Goal: Task Accomplishment & Management: Manage account settings

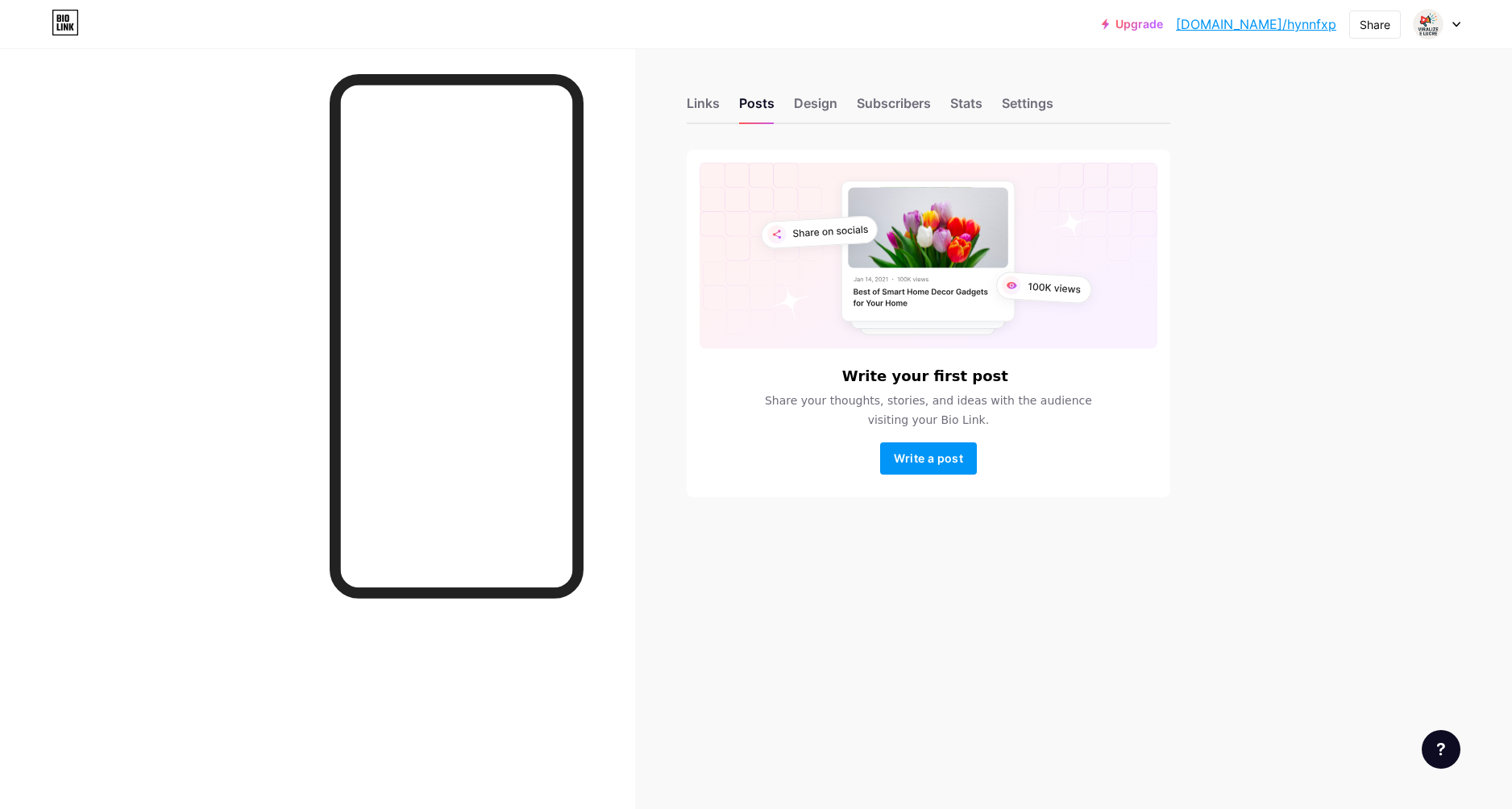
click at [1456, 24] on icon at bounding box center [1457, 25] width 8 height 6
click at [1307, 221] on li "Logout" at bounding box center [1360, 226] width 200 height 43
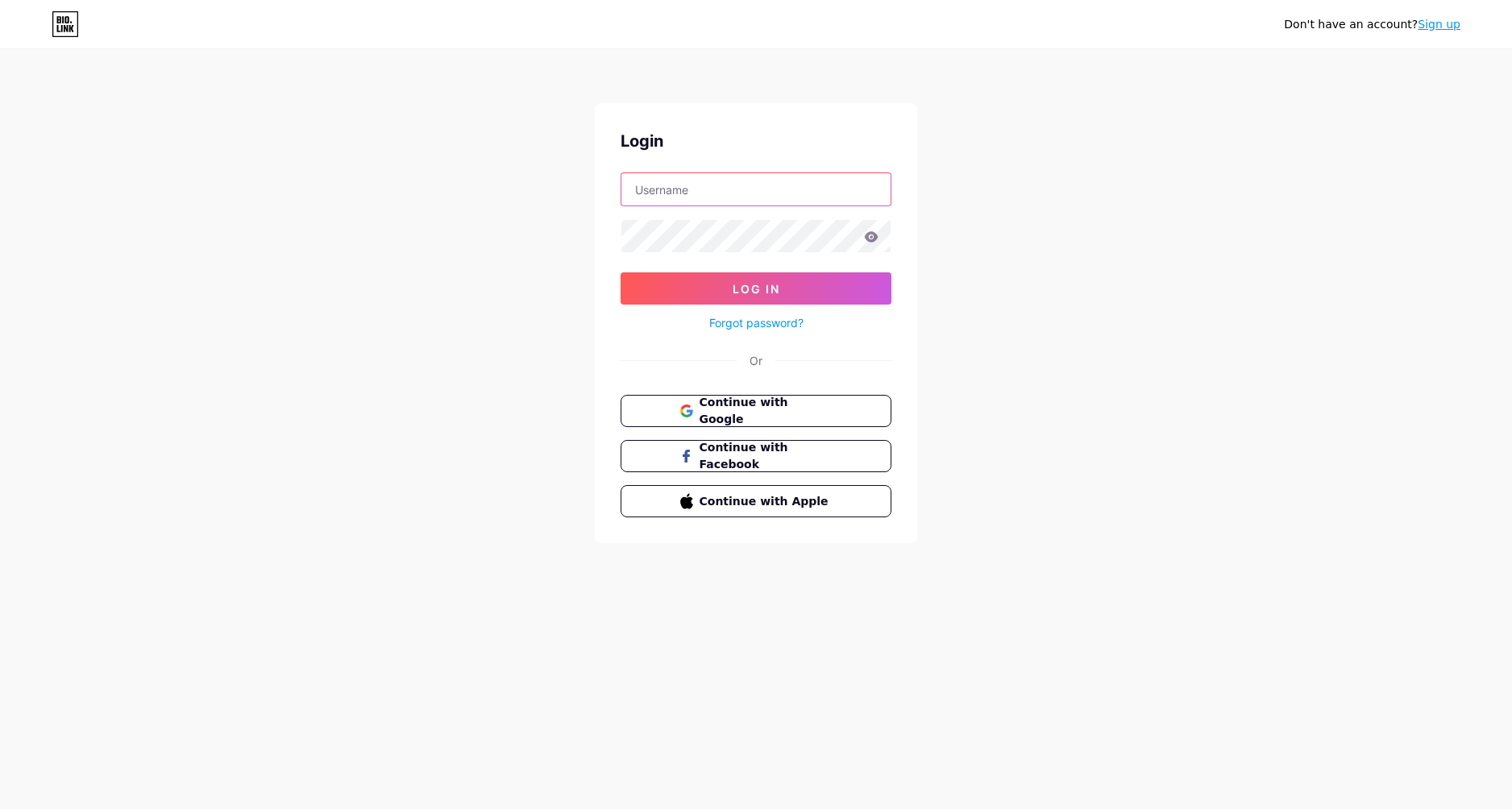
click at [709, 198] on input "text" at bounding box center [756, 189] width 270 height 32
type input "novindostrampo"
click at [857, 278] on button "Log In" at bounding box center [756, 288] width 271 height 32
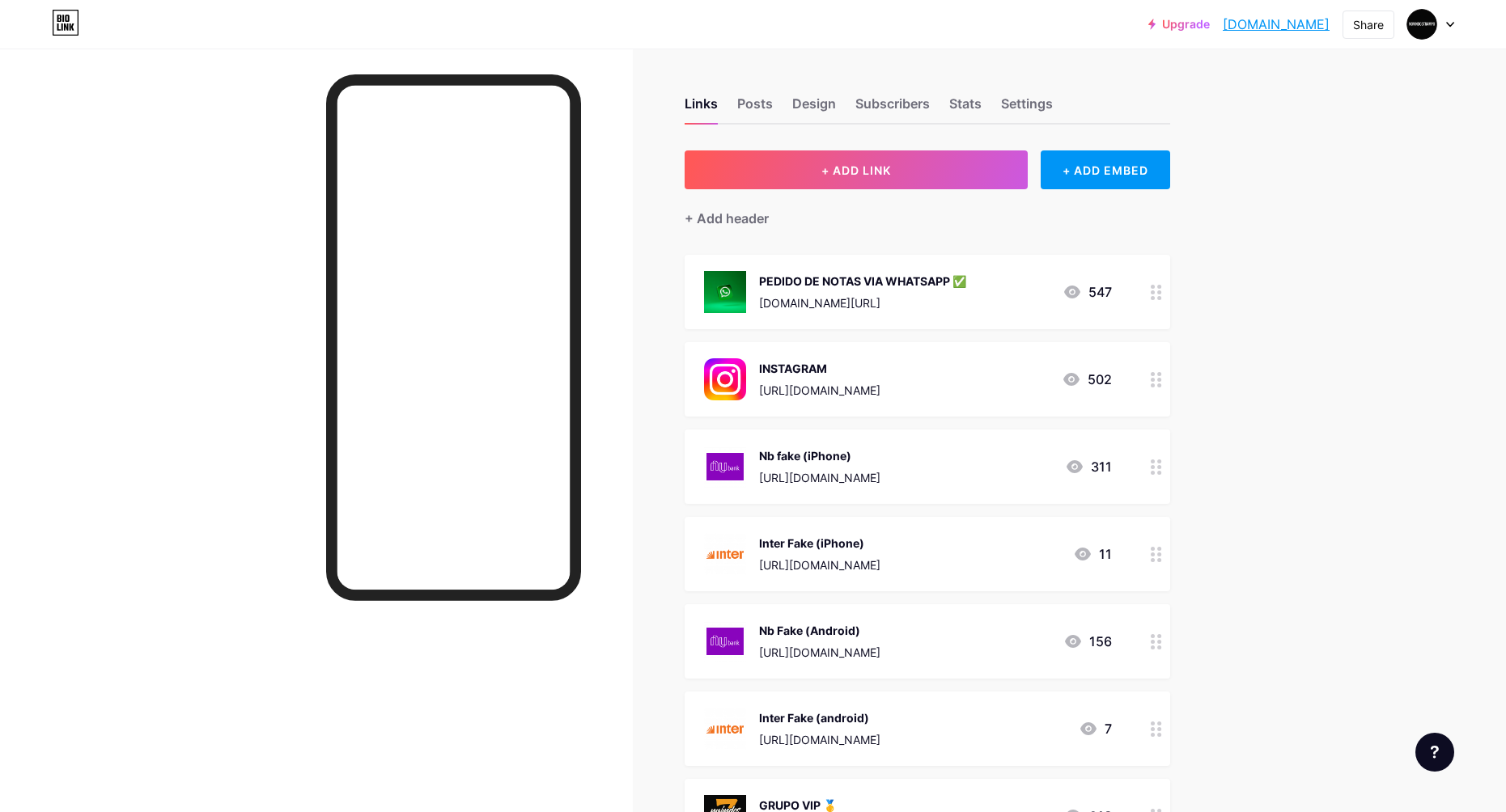
click at [1047, 653] on div "Nb Fake (Android) [URL][DOMAIN_NAME] 156" at bounding box center [908, 641] width 408 height 42
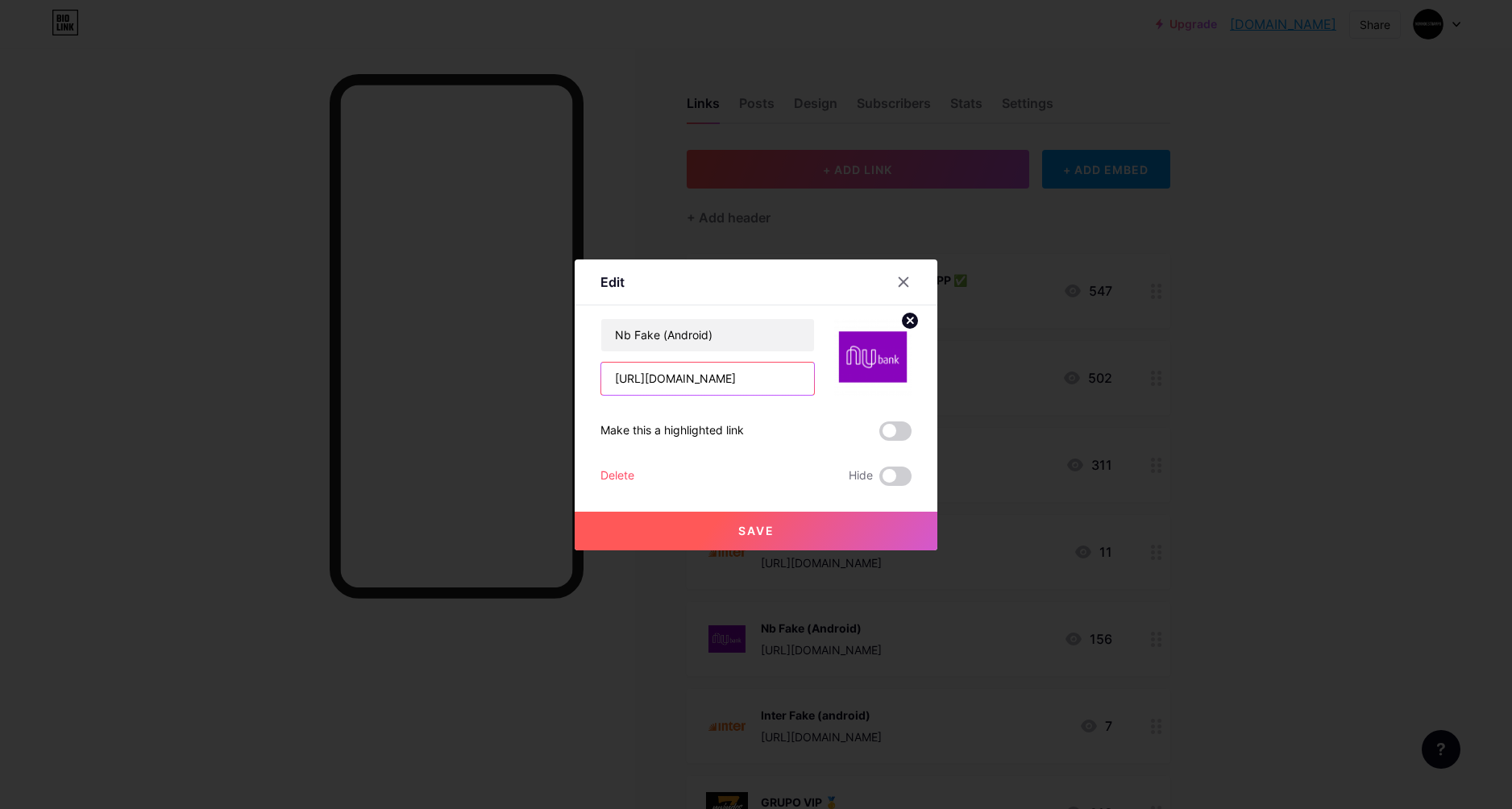
click at [762, 381] on input "[URL][DOMAIN_NAME]" at bounding box center [707, 379] width 213 height 32
click at [642, 383] on input "[URL][DOMAIN_NAME]" at bounding box center [707, 379] width 213 height 32
drag, startPoint x: 609, startPoint y: 384, endPoint x: 720, endPoint y: 386, distance: 111.0
click at [623, 382] on input "[URL][DOMAIN_NAME]" at bounding box center [707, 379] width 213 height 32
drag, startPoint x: 625, startPoint y: 24, endPoint x: 566, endPoint y: 32, distance: 59.5
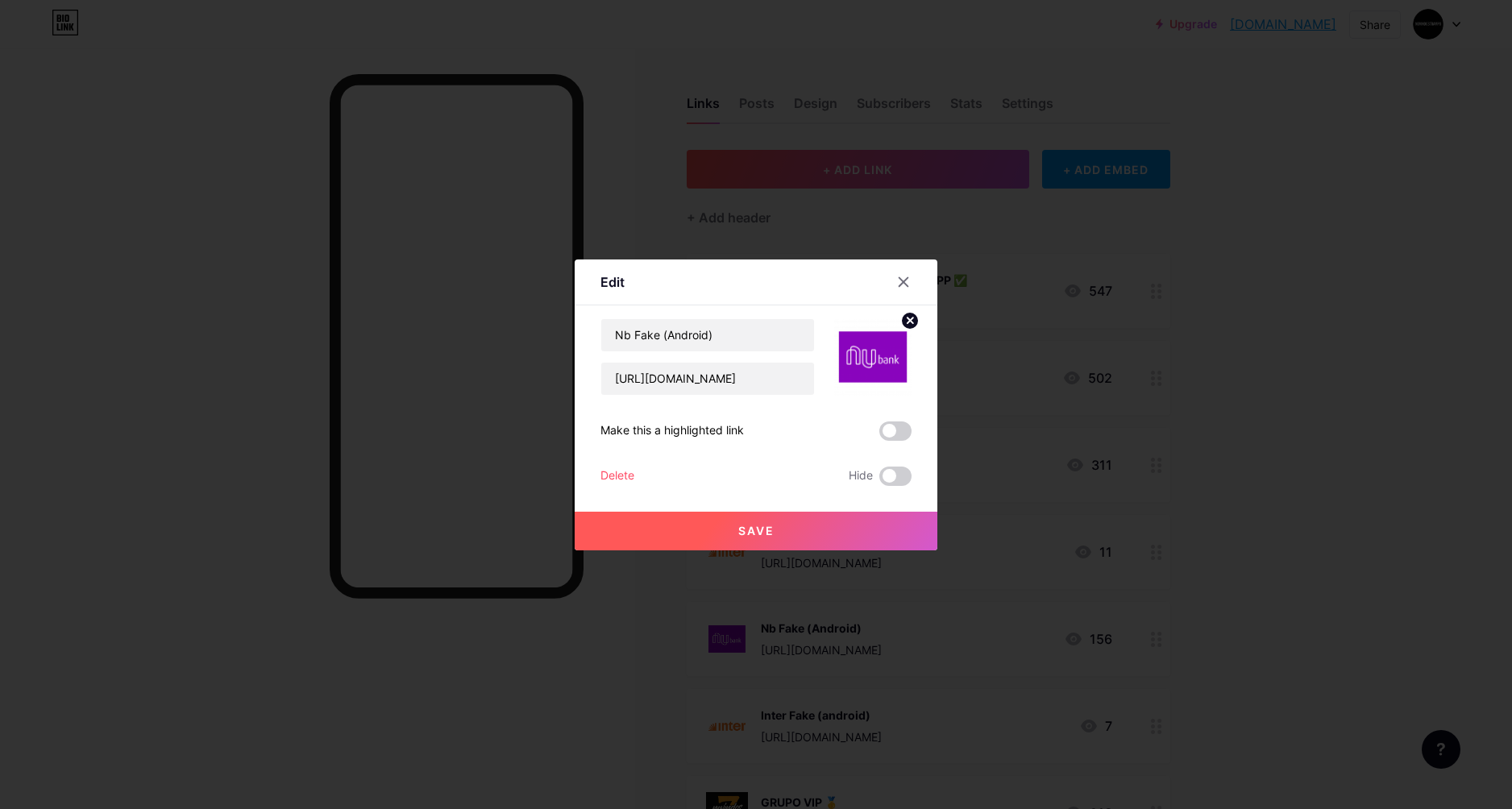
click at [617, 25] on div at bounding box center [756, 404] width 1512 height 809
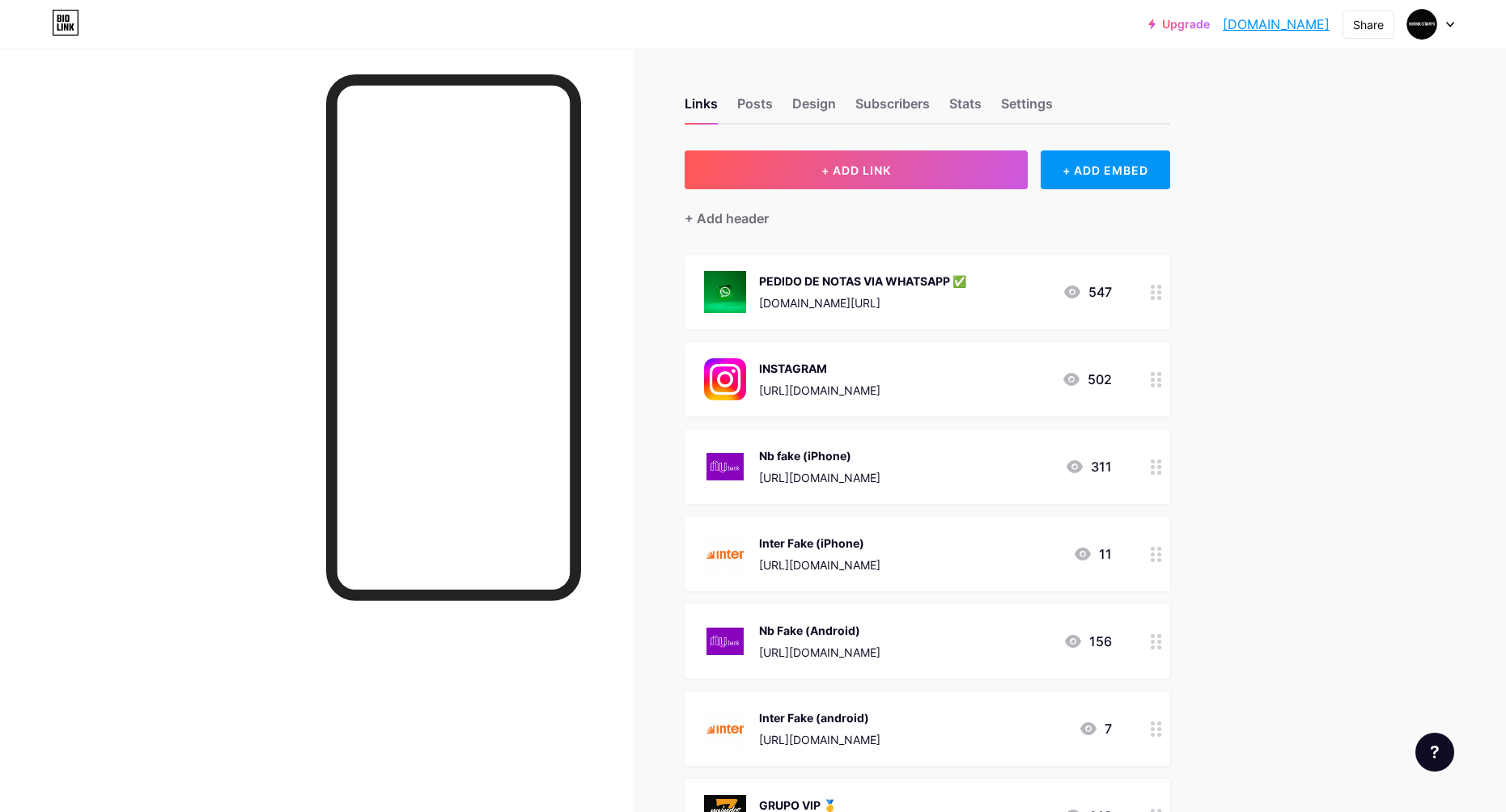
click at [1253, 31] on link "[DOMAIN_NAME]" at bounding box center [1275, 24] width 106 height 20
click at [1053, 633] on div "Nb Fake (Android) [URL][DOMAIN_NAME] 156" at bounding box center [908, 641] width 408 height 42
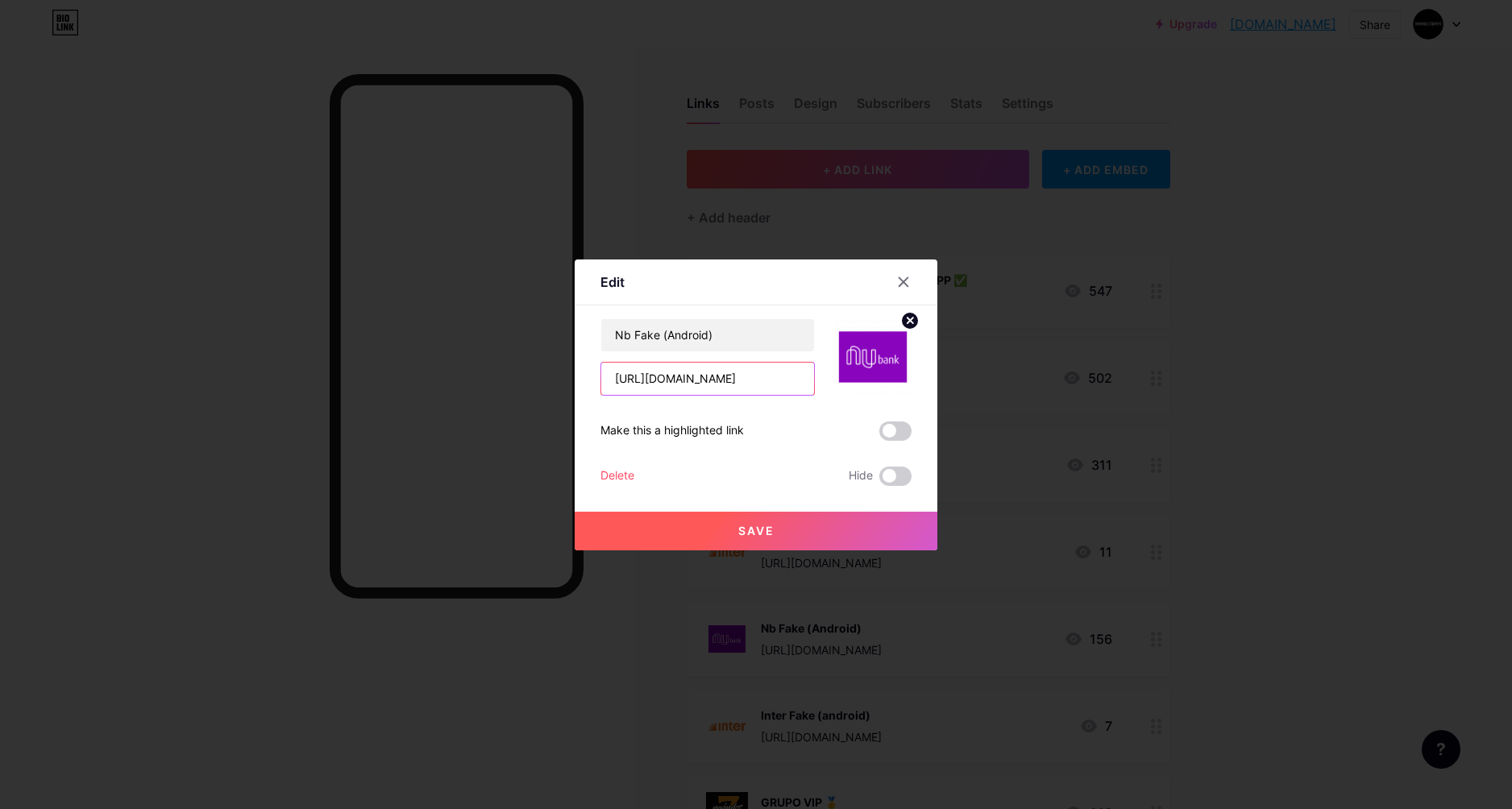
scroll to position [0, 39]
drag, startPoint x: 616, startPoint y: 378, endPoint x: 844, endPoint y: 388, distance: 228.2
click at [844, 388] on div "Nb Fake (Android) [URL][DOMAIN_NAME]" at bounding box center [756, 357] width 311 height 77
paste input "krziZvy?affiliate=FC2BDAtw"
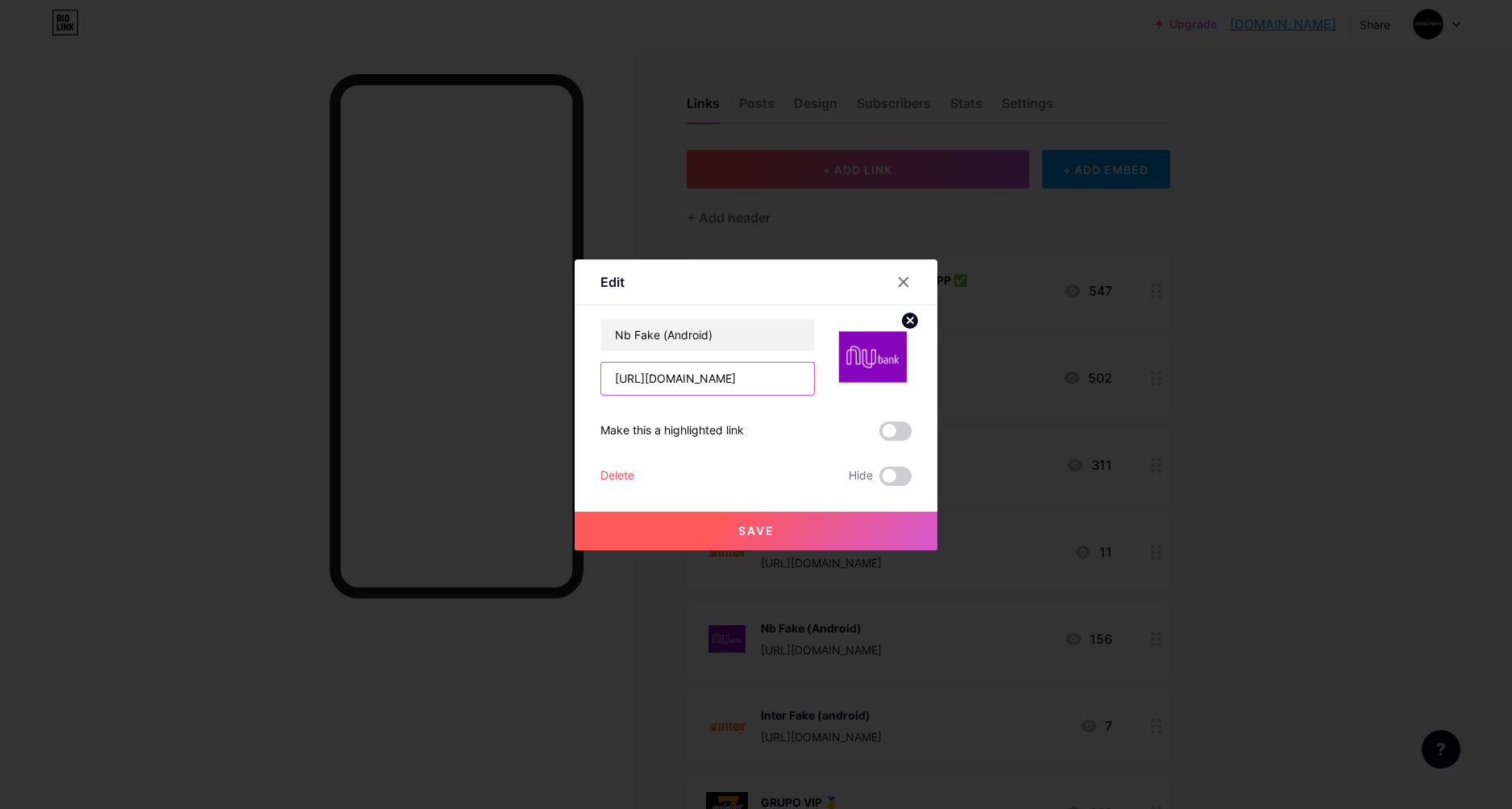
type input "[URL][DOMAIN_NAME]"
click at [841, 517] on button "Save" at bounding box center [756, 532] width 363 height 39
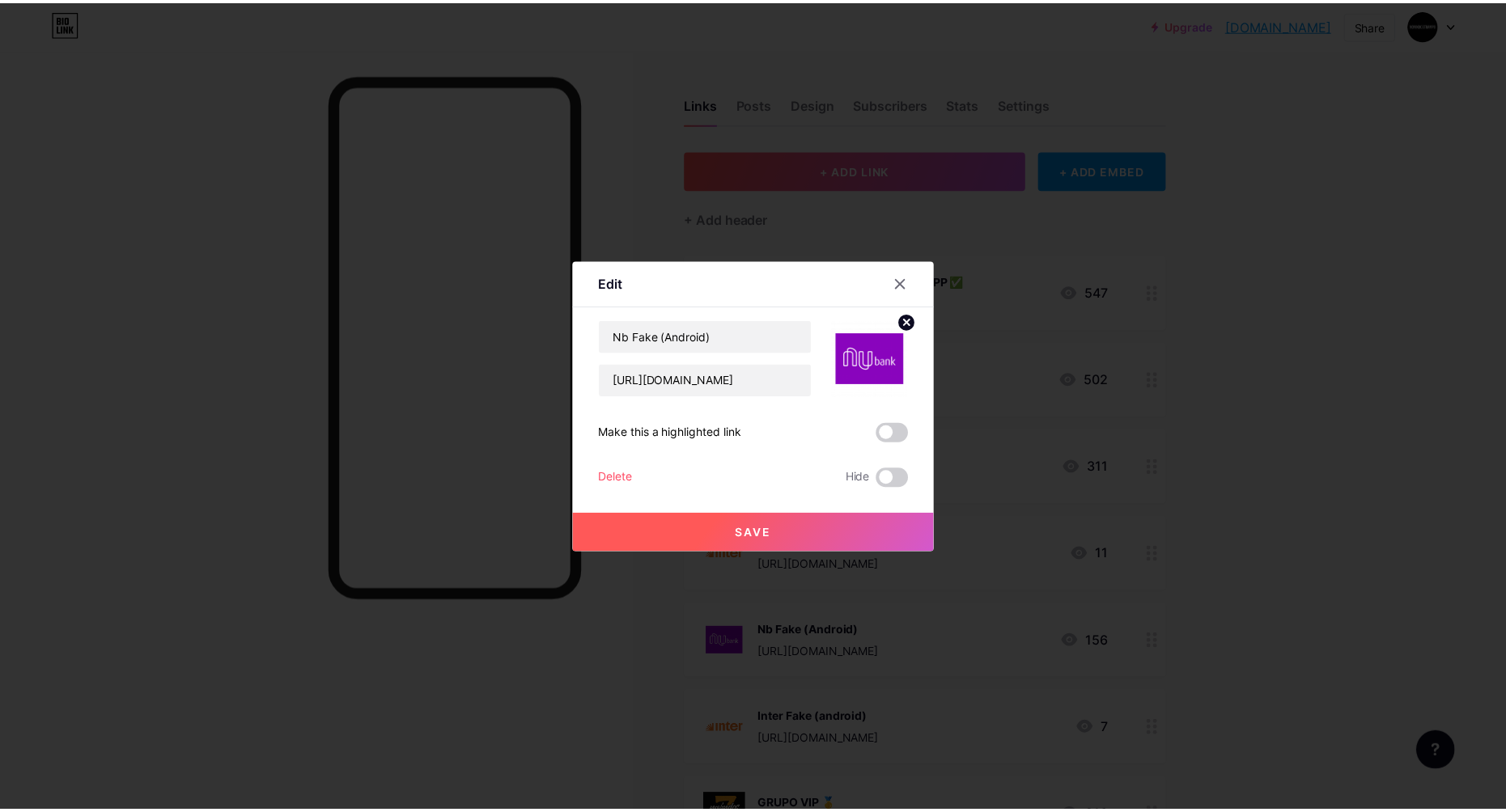
scroll to position [0, 0]
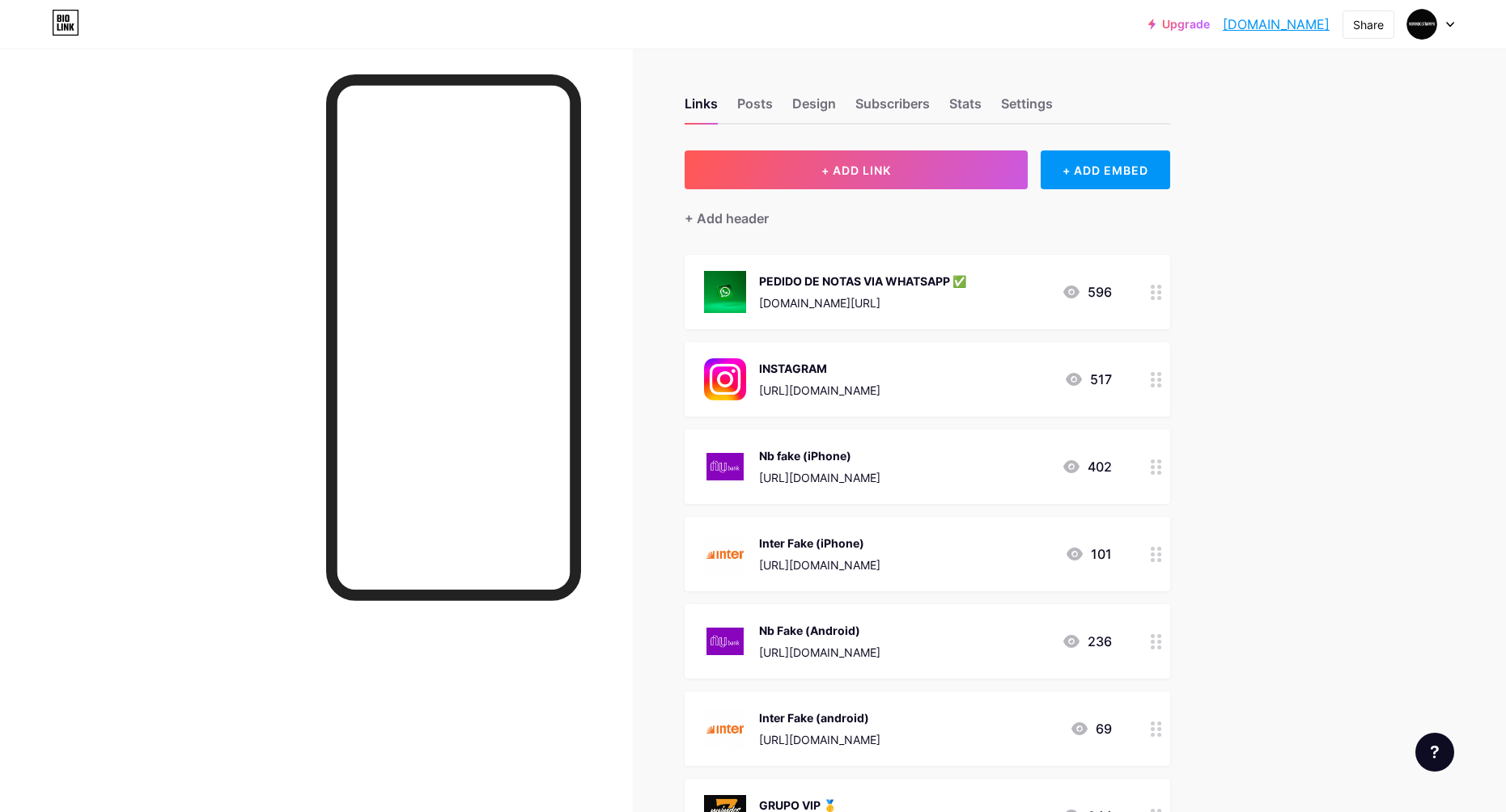
click at [1242, 27] on link "[DOMAIN_NAME]" at bounding box center [1275, 24] width 106 height 20
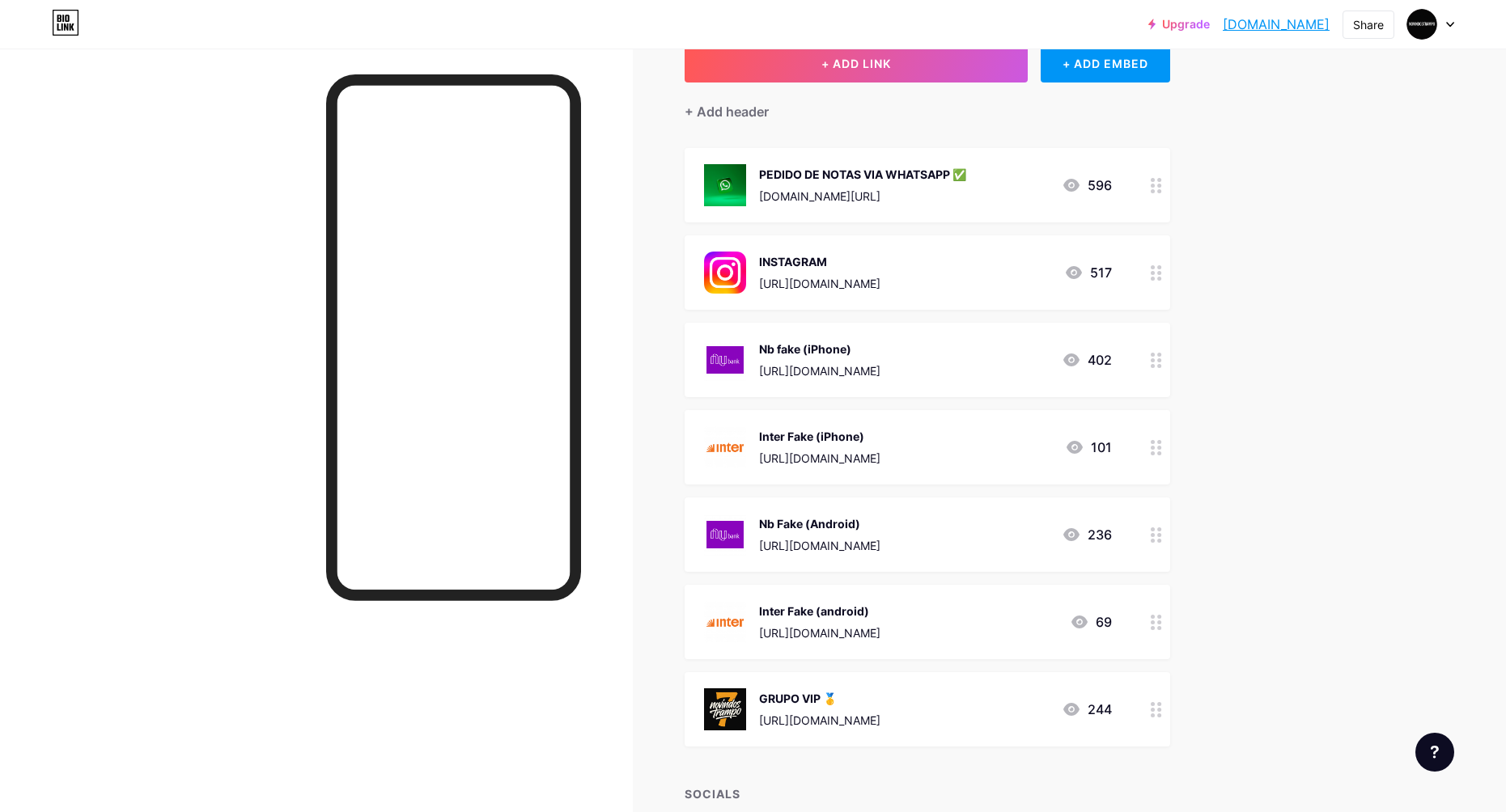
scroll to position [162, 0]
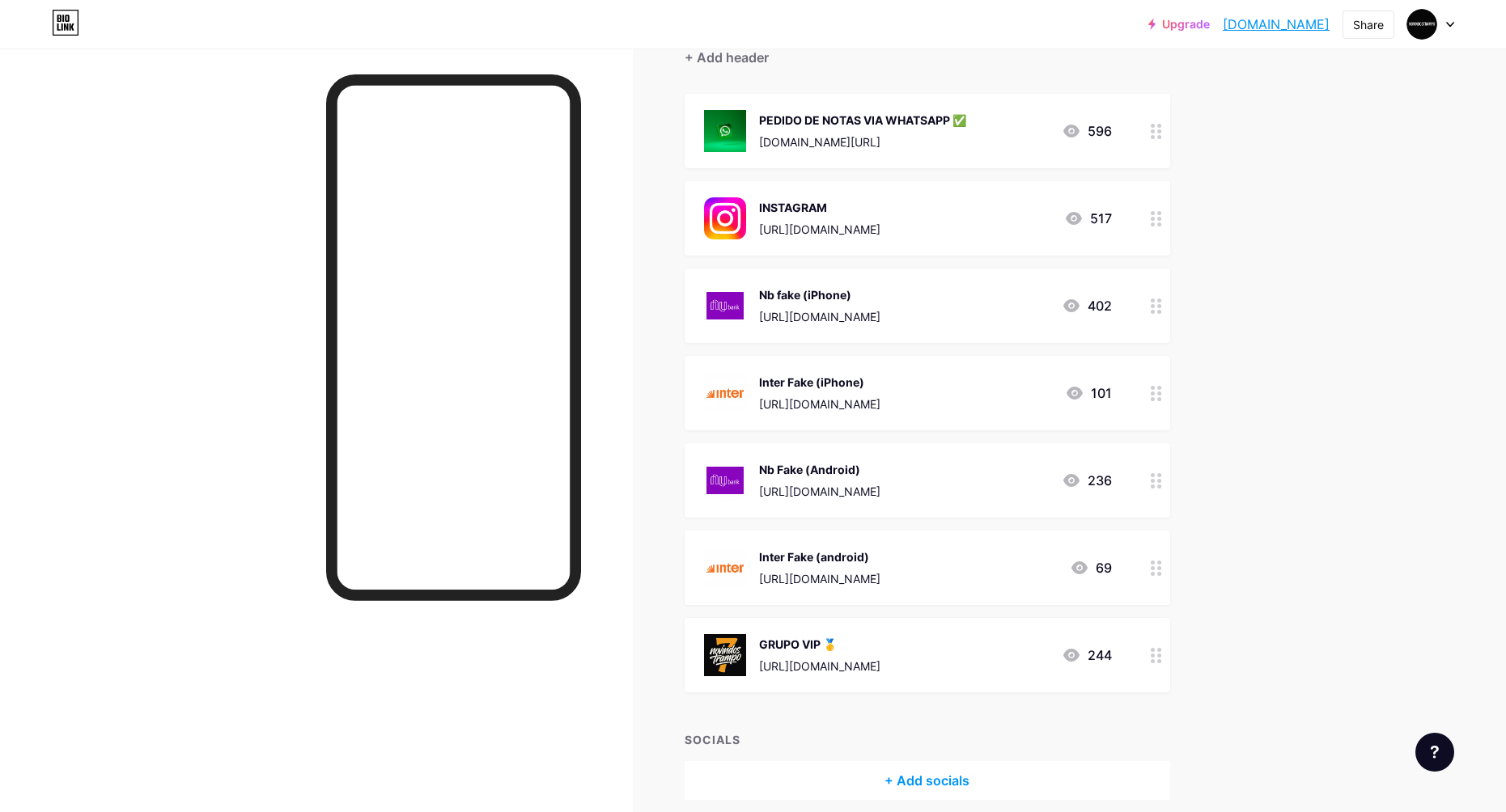
scroll to position [162, 0]
click at [1240, 30] on link "[DOMAIN_NAME]" at bounding box center [1275, 24] width 106 height 20
